Goal: Information Seeking & Learning: Learn about a topic

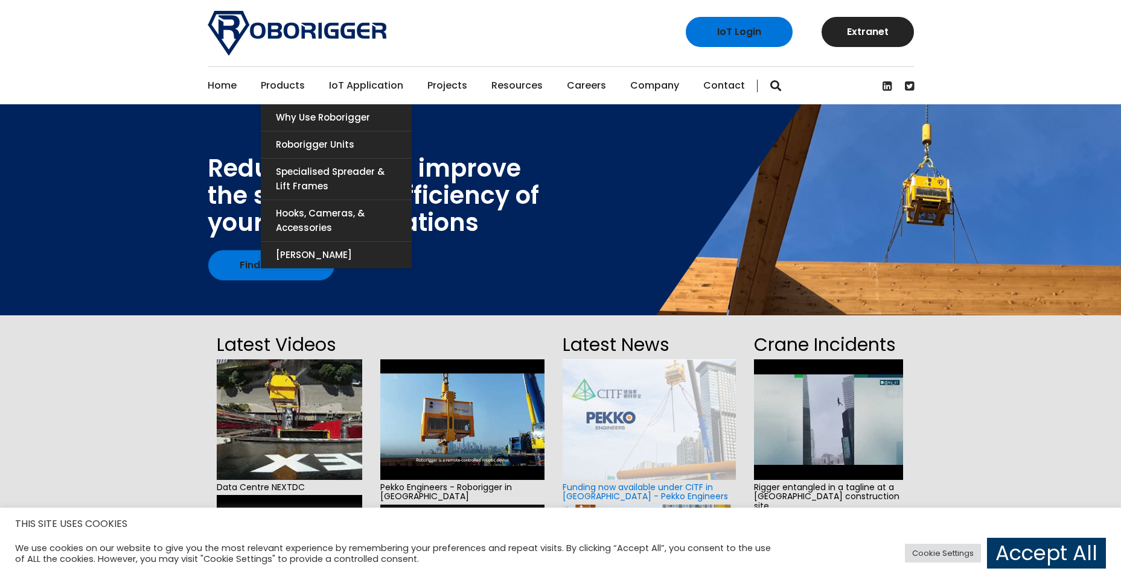
click at [300, 87] on link "Products" at bounding box center [283, 85] width 44 height 37
click at [281, 118] on link "Why use Roborigger" at bounding box center [336, 117] width 151 height 27
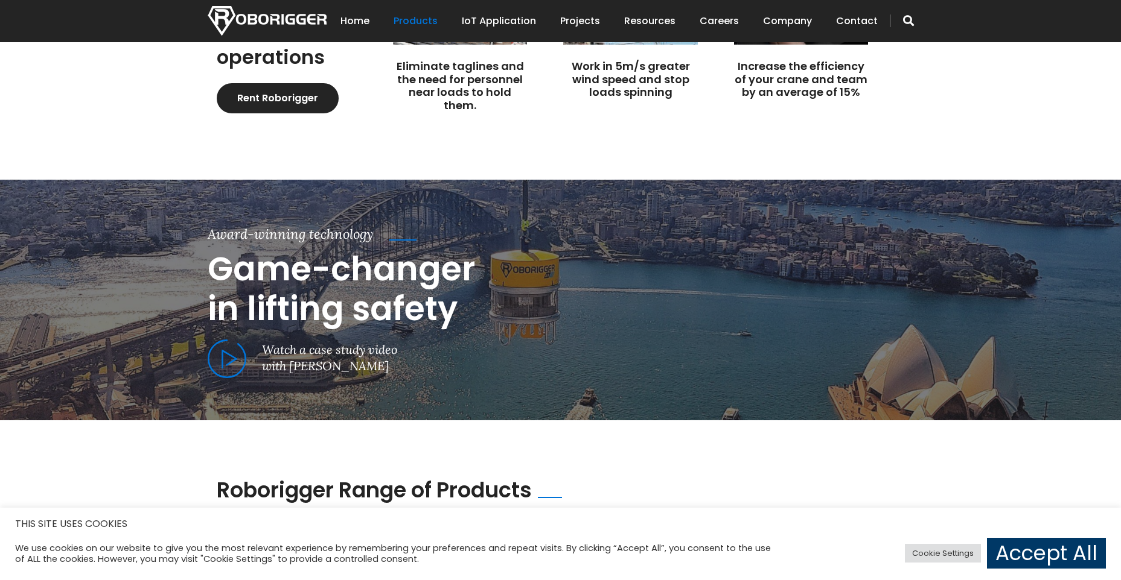
scroll to position [724, 0]
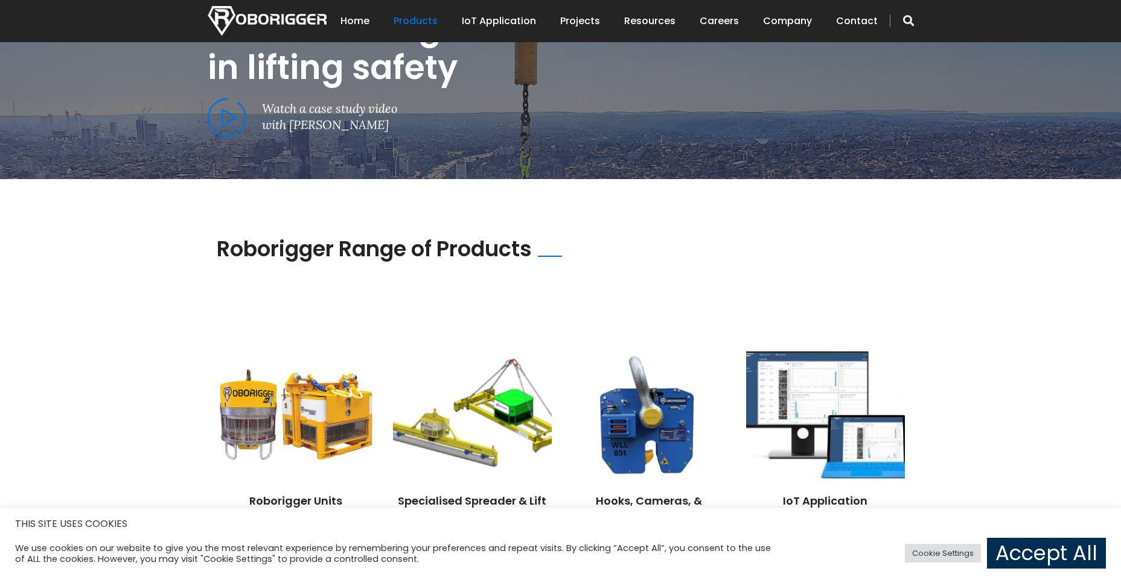
click at [1014, 548] on link "Accept All" at bounding box center [1046, 553] width 119 height 31
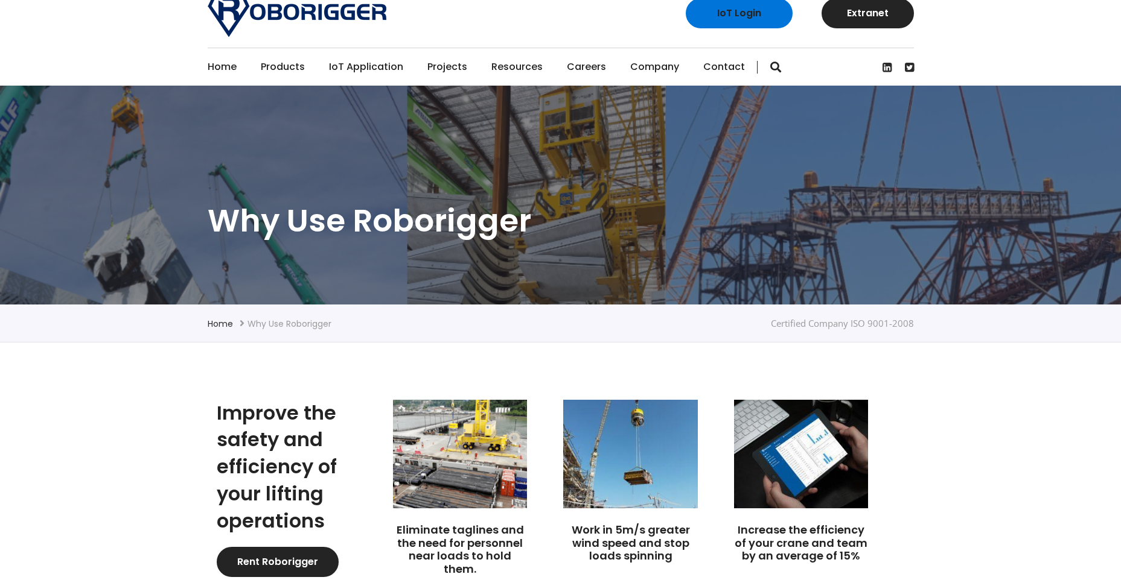
scroll to position [0, 0]
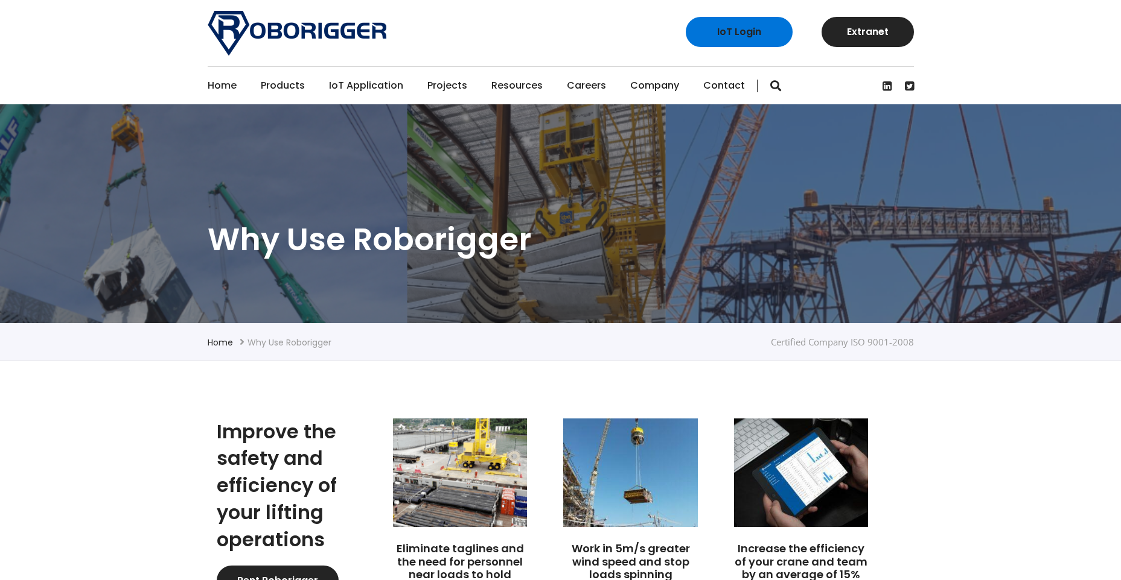
click at [212, 88] on link "Home" at bounding box center [222, 85] width 29 height 37
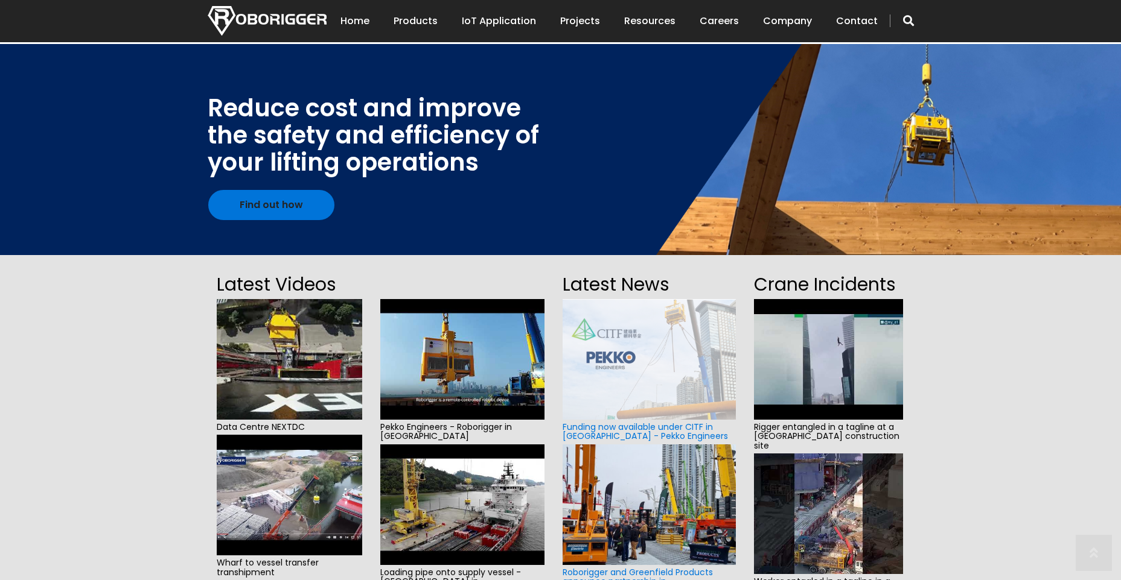
scroll to position [121, 0]
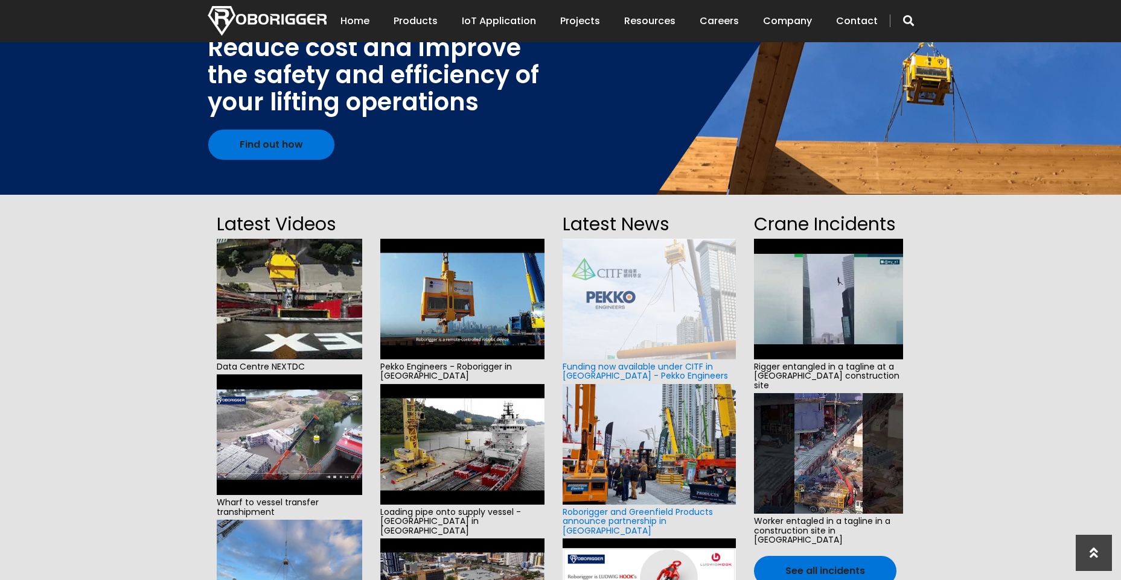
click at [818, 305] on img at bounding box center [828, 299] width 149 height 121
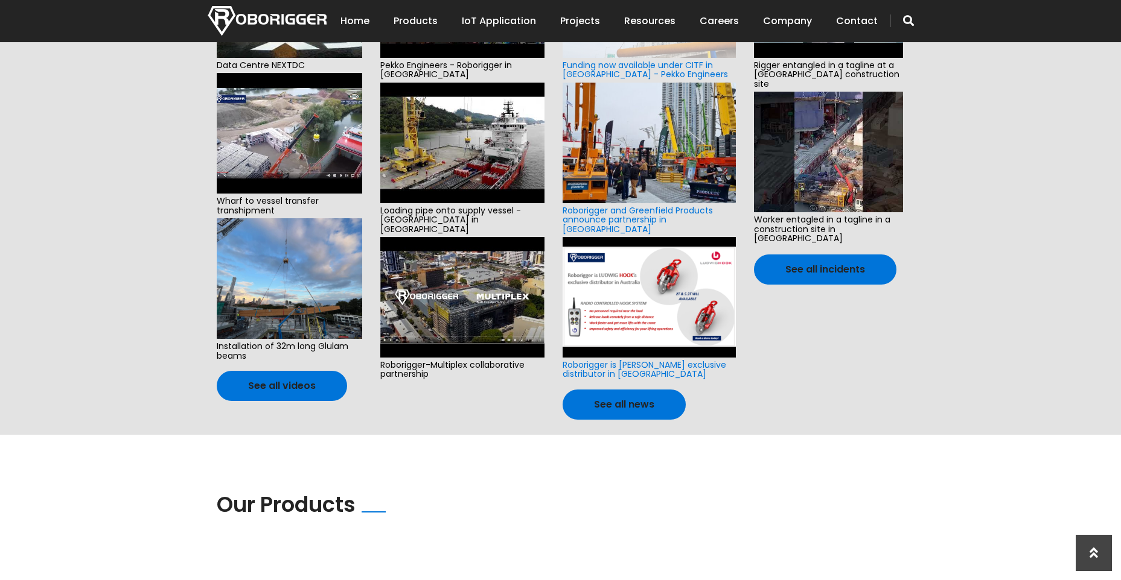
scroll to position [181, 0]
